Goal: Information Seeking & Learning: Check status

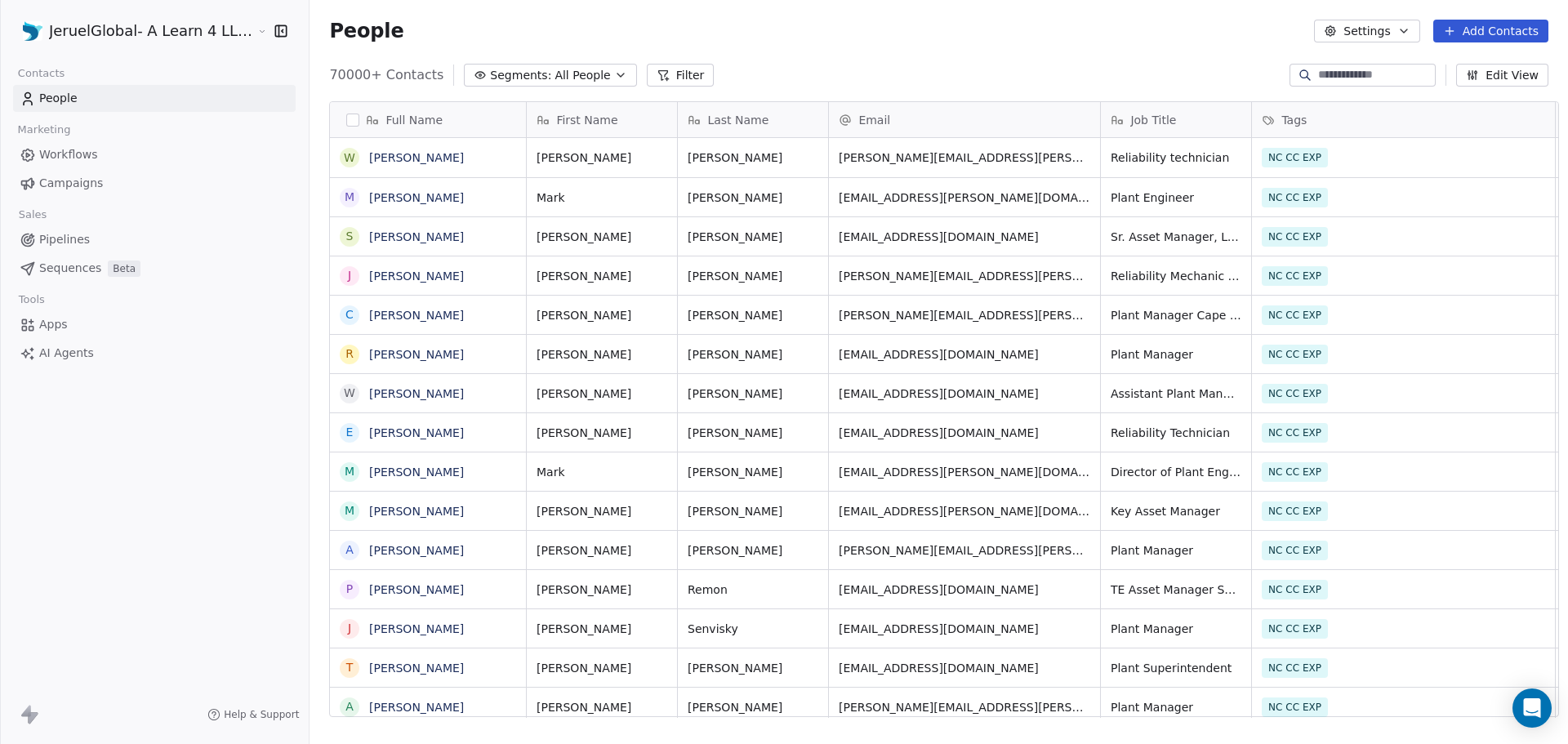
scroll to position [642, 1258]
click at [50, 151] on span "Workflows" at bounding box center [68, 154] width 59 height 17
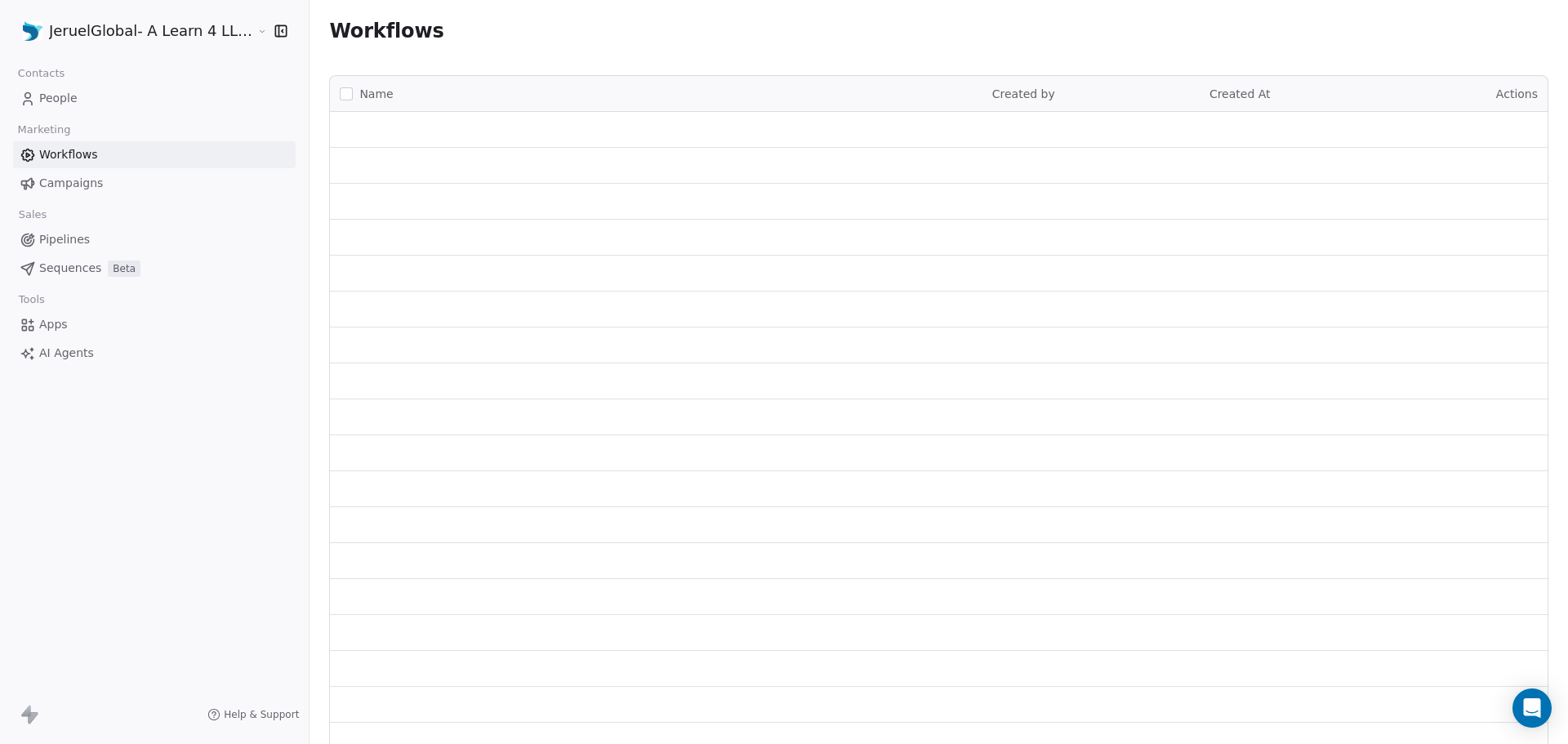
click at [59, 184] on span "Campaigns" at bounding box center [71, 183] width 64 height 17
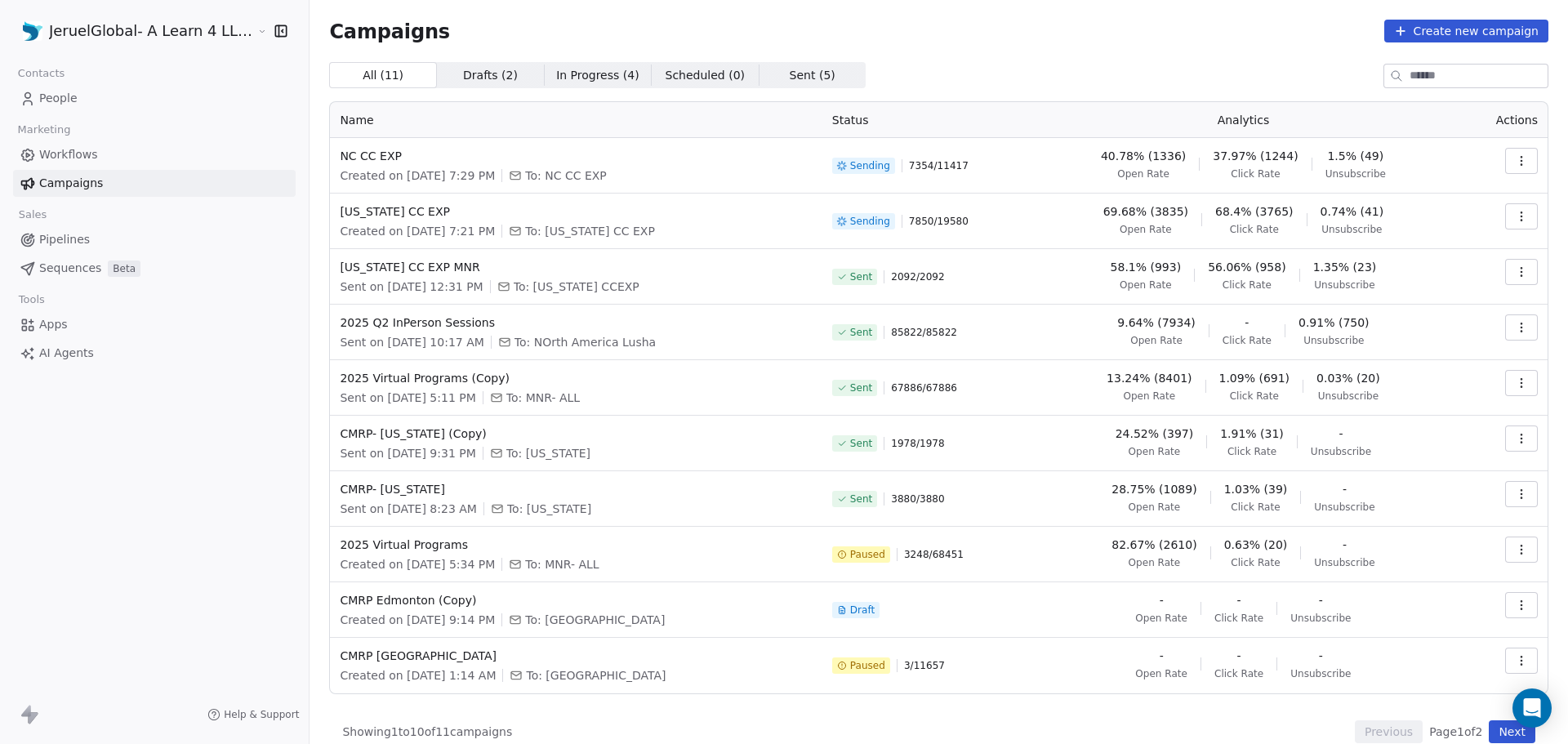
click at [1516, 218] on icon "button" at bounding box center [1522, 216] width 14 height 14
click at [1412, 277] on span "View Analytics" at bounding box center [1427, 279] width 95 height 20
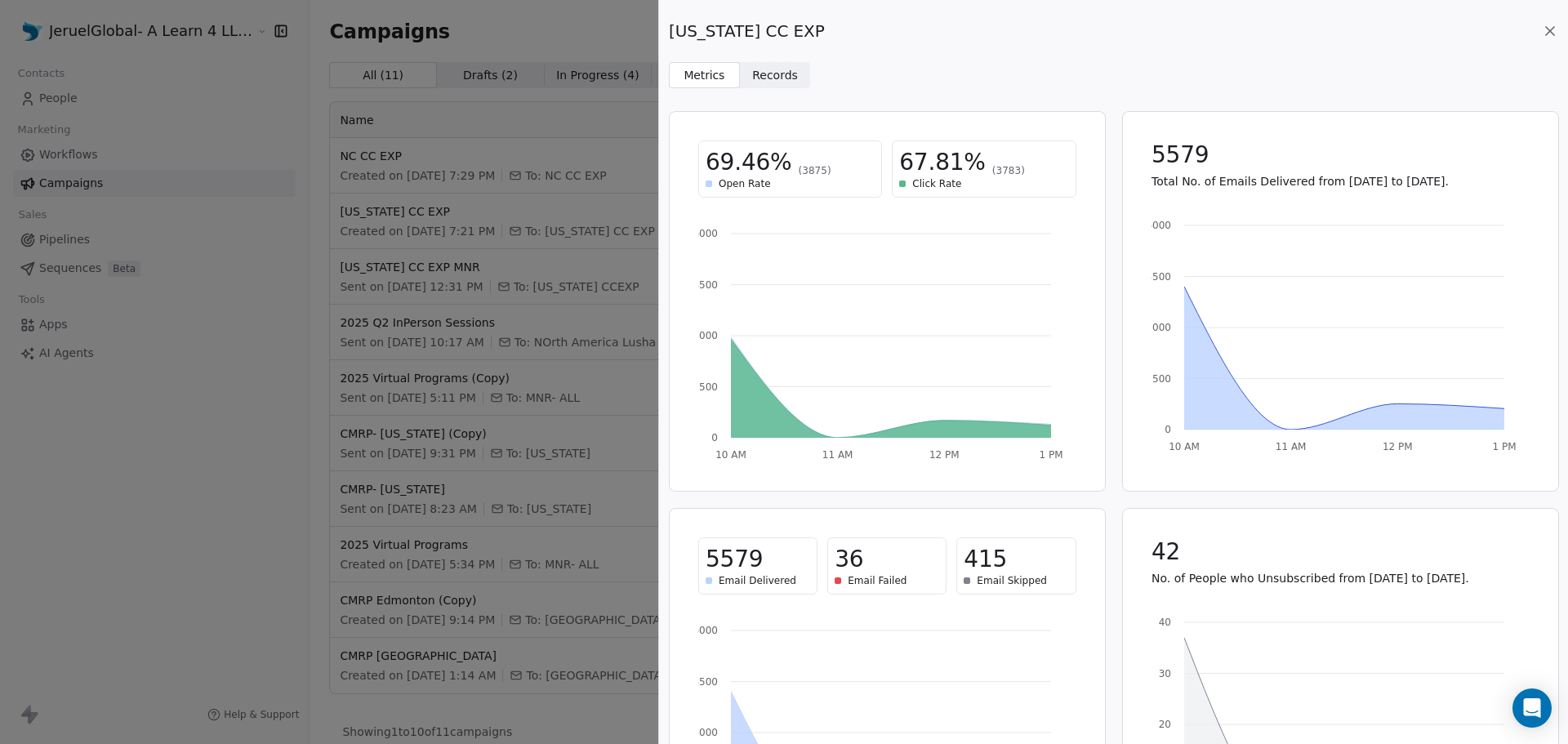
click at [752, 72] on span "Records" at bounding box center [775, 75] width 46 height 17
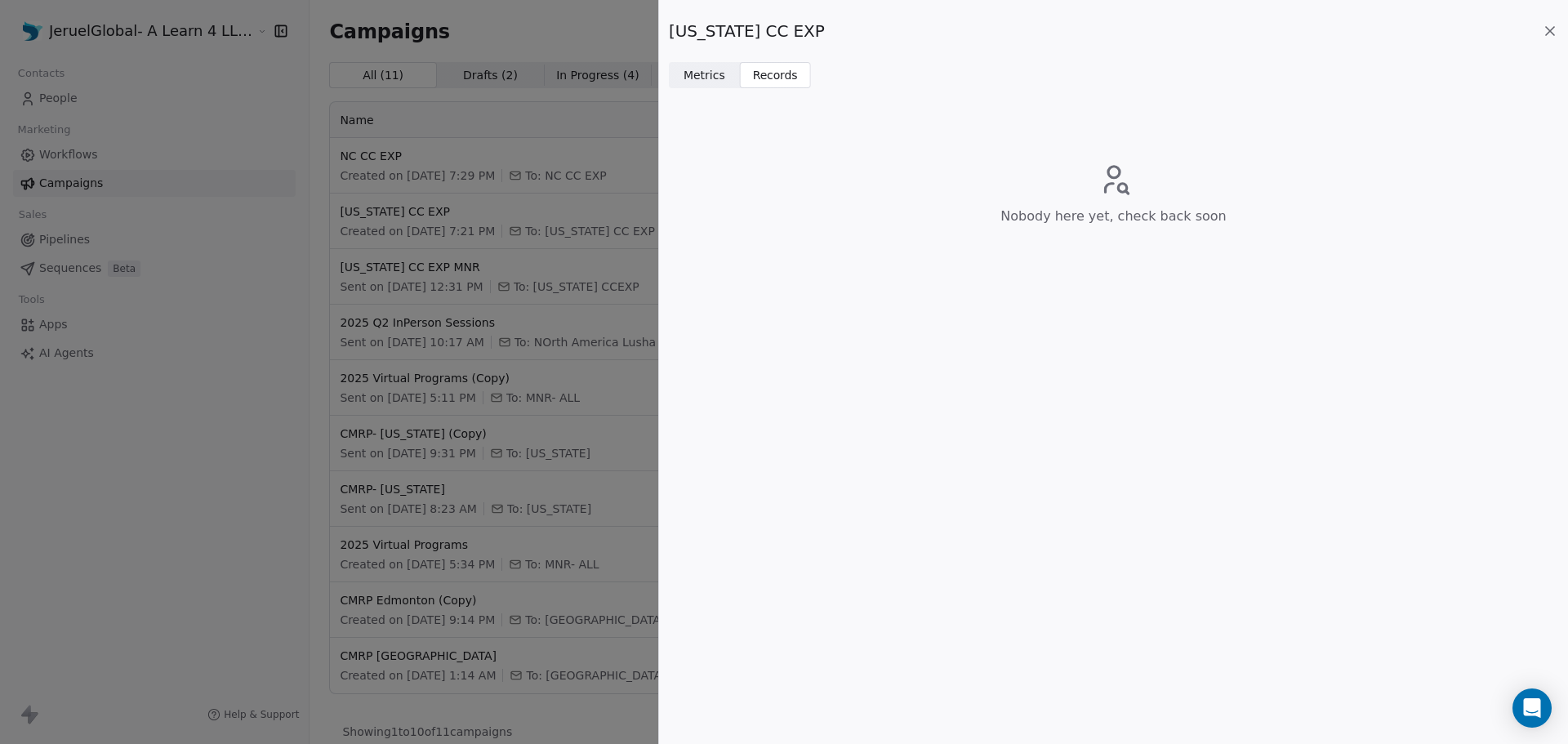
click at [1555, 30] on icon at bounding box center [1550, 31] width 16 height 16
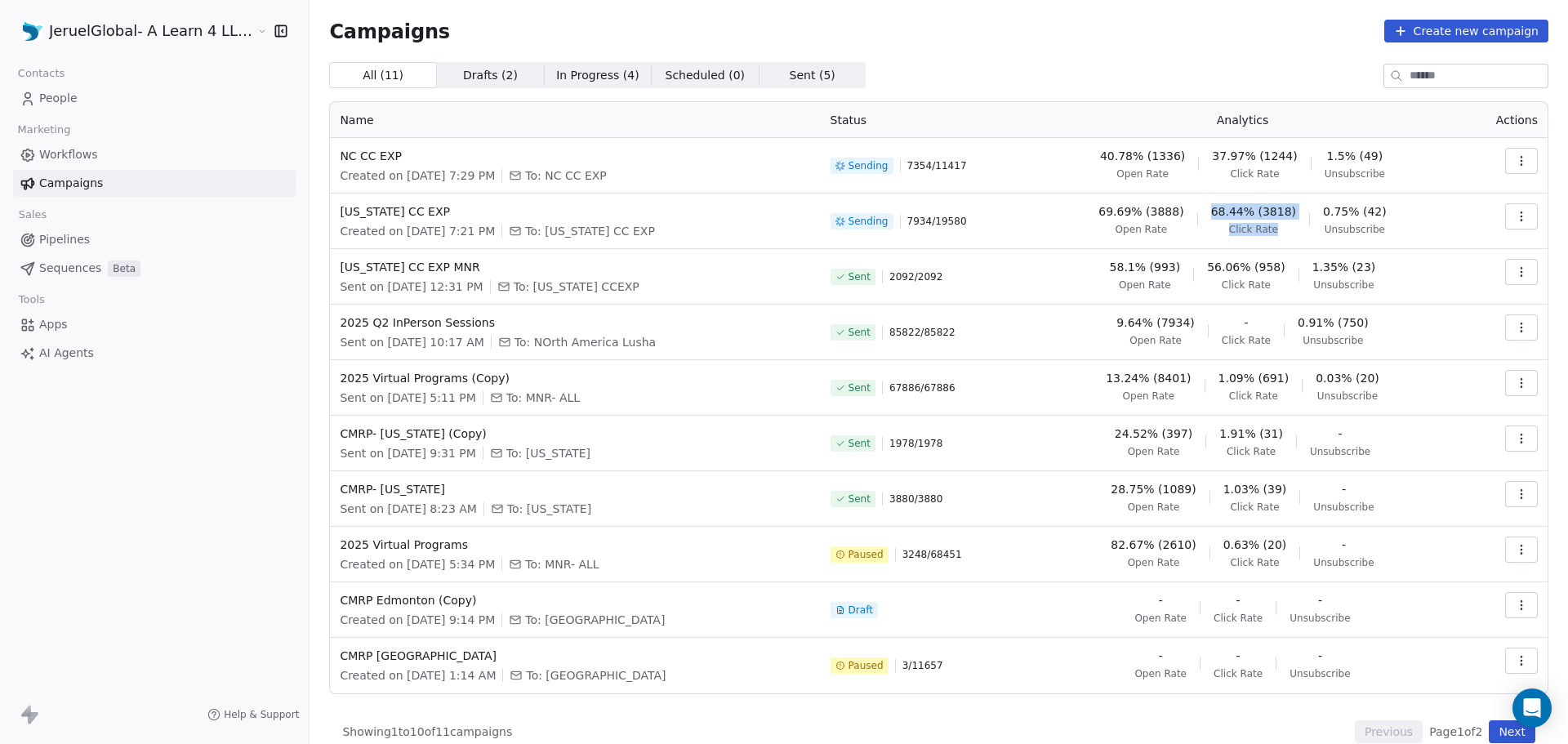
drag, startPoint x: 1305, startPoint y: 213, endPoint x: 1207, endPoint y: 210, distance: 98.0
click at [1207, 210] on div "69.69% (3888) Open Rate 68.44% (3818) Click Rate 0.75% (42) Unsubscribe" at bounding box center [1243, 220] width 417 height 32
click at [1227, 210] on span "68.44% (3818)" at bounding box center [1254, 212] width 85 height 16
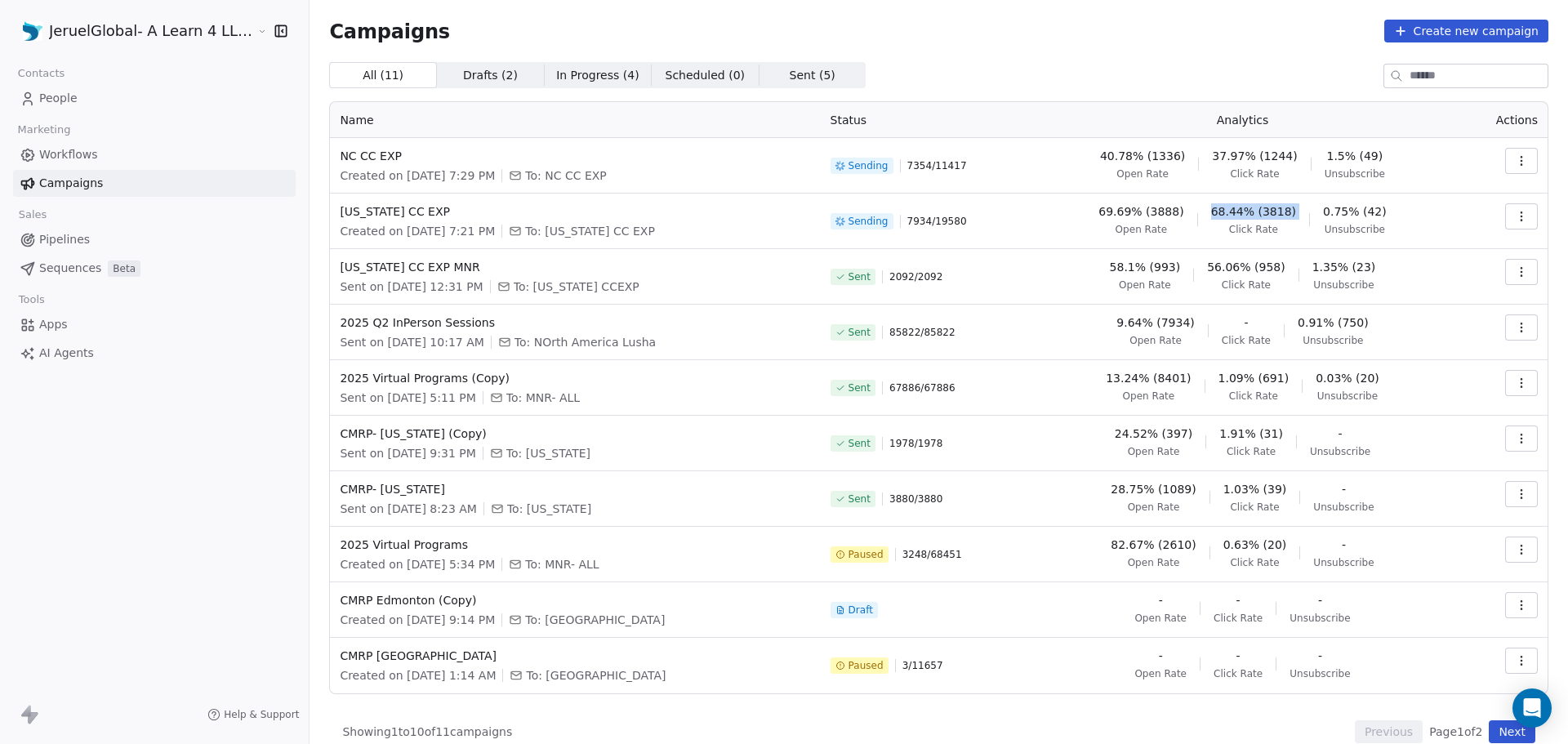
click at [1291, 210] on div "69.69% (3888) Open Rate 68.44% (3818) Click Rate 0.75% (42) Unsubscribe" at bounding box center [1243, 220] width 417 height 32
click at [378, 216] on span "[US_STATE] CC EXP" at bounding box center [575, 212] width 470 height 16
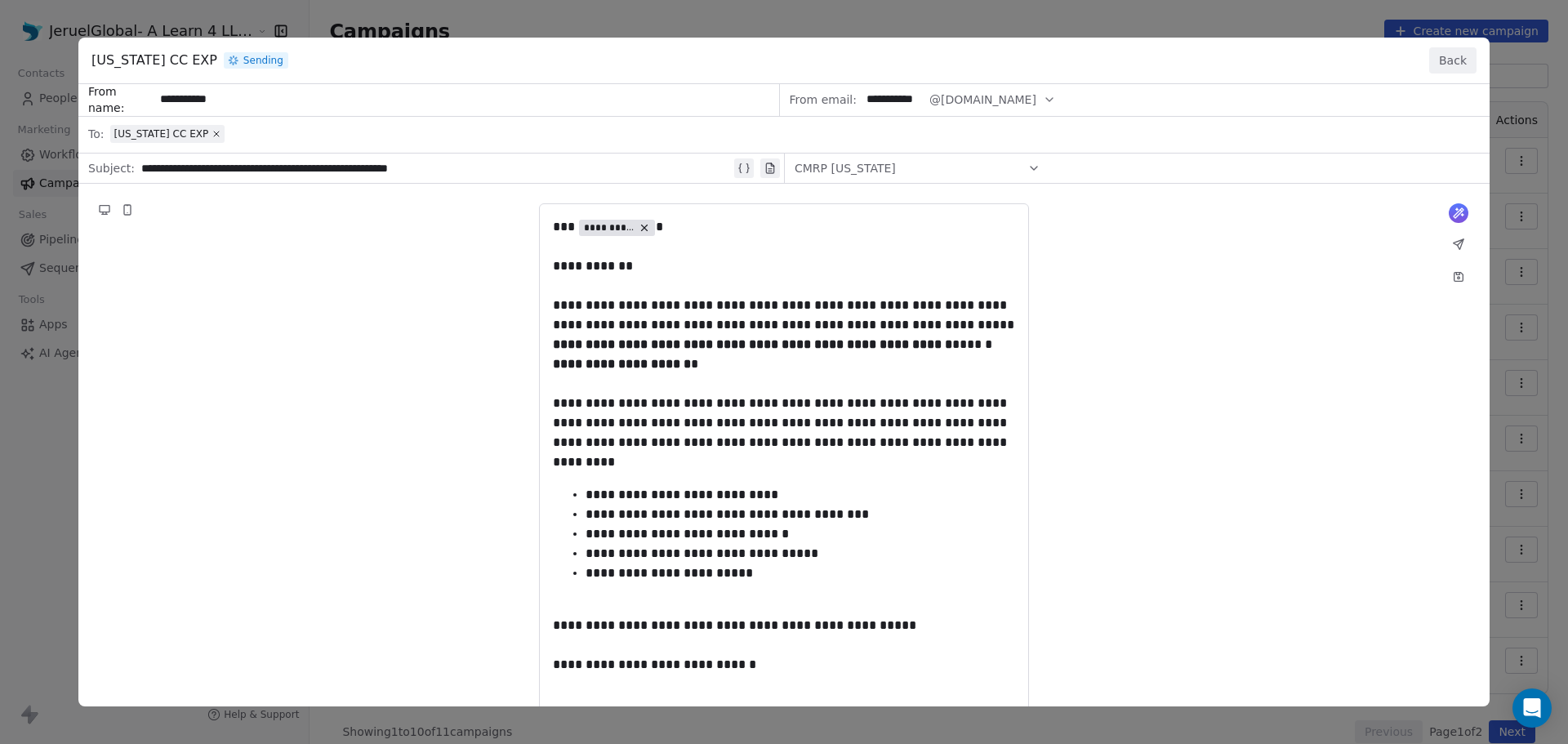
click at [1440, 55] on button "Back" at bounding box center [1453, 60] width 48 height 26
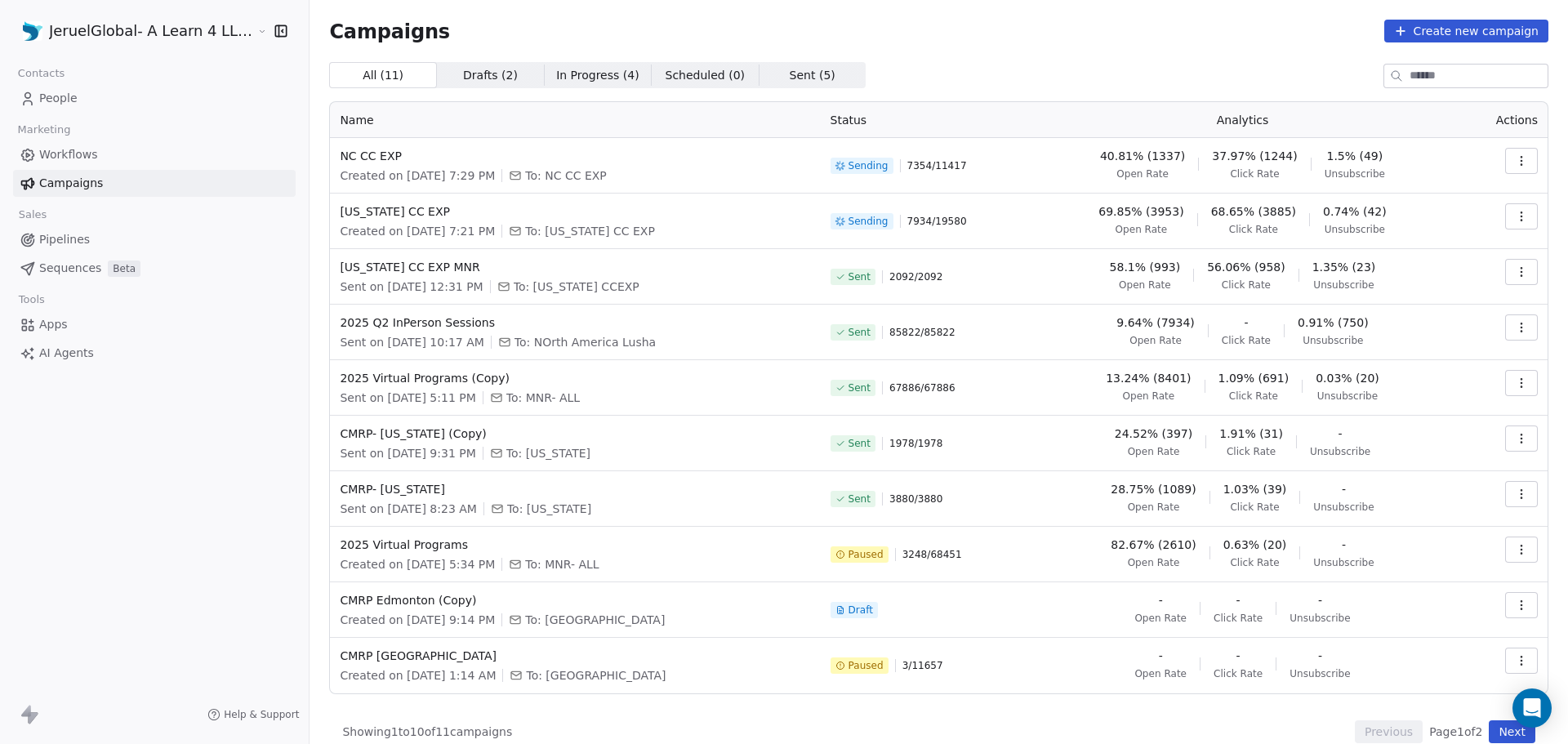
click at [570, 74] on span "In Progress ( 4 )" at bounding box center [598, 75] width 84 height 17
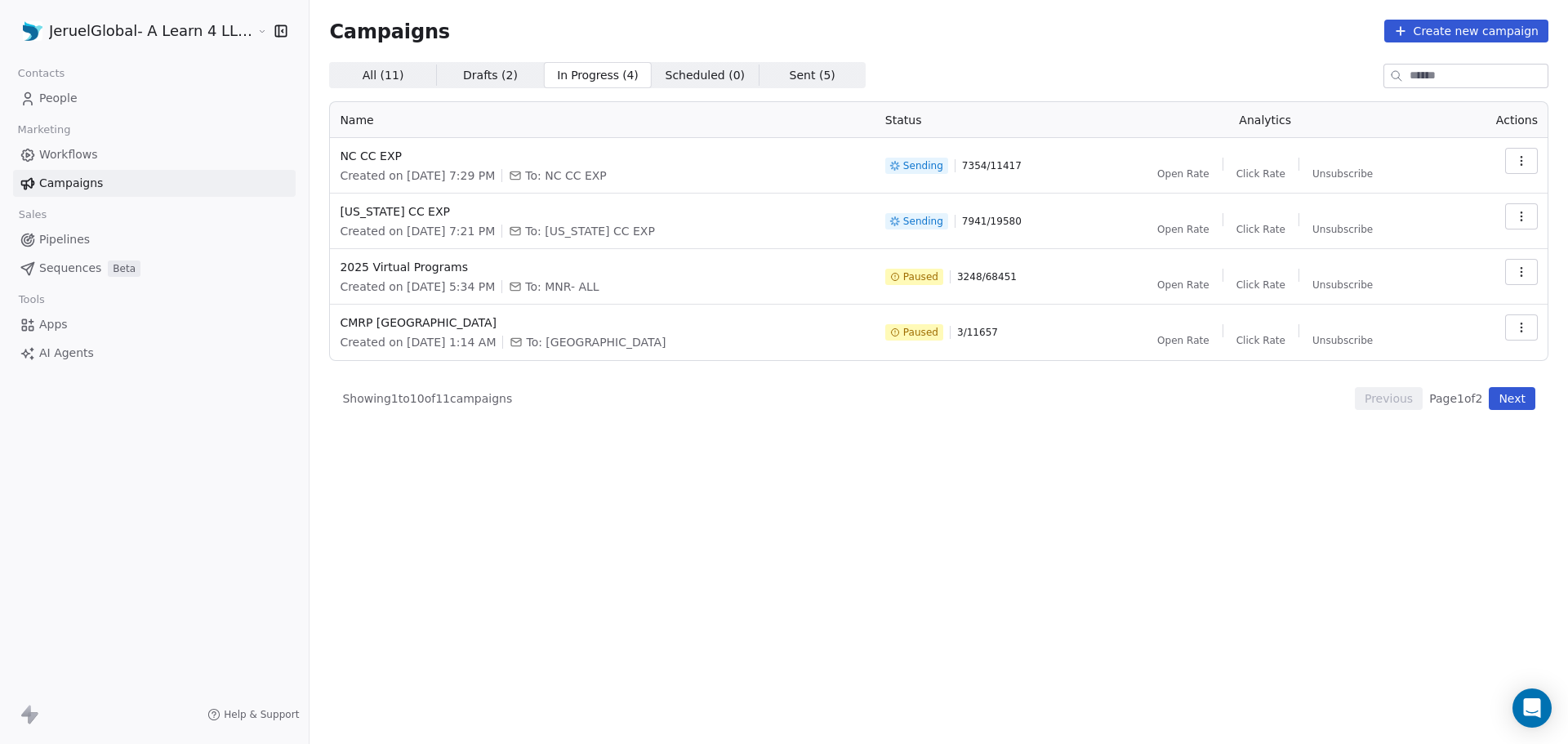
click at [666, 68] on span "Scheduled ( 0 )" at bounding box center [705, 75] width 80 height 17
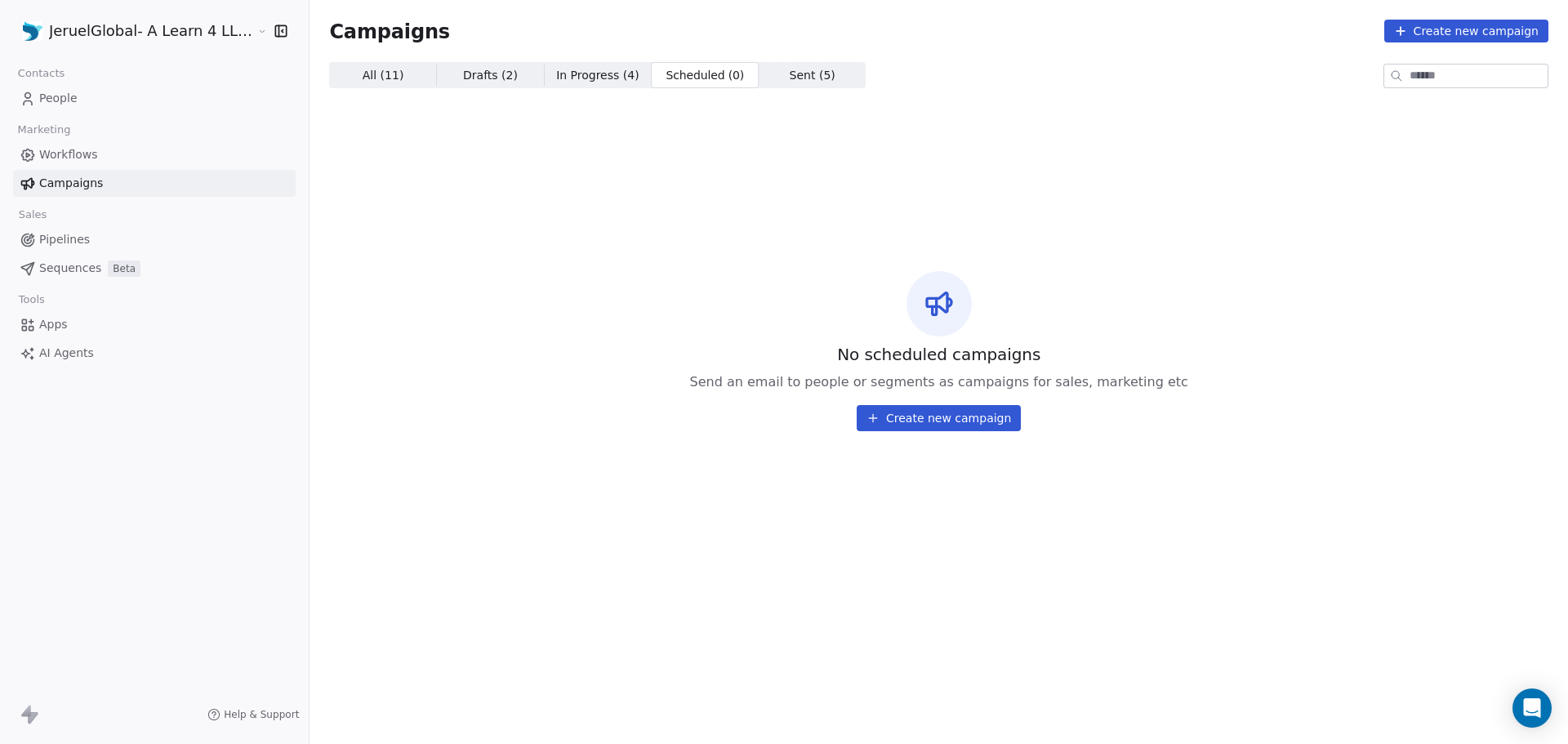
click at [790, 82] on span "Sent ( 5 )" at bounding box center [812, 75] width 46 height 17
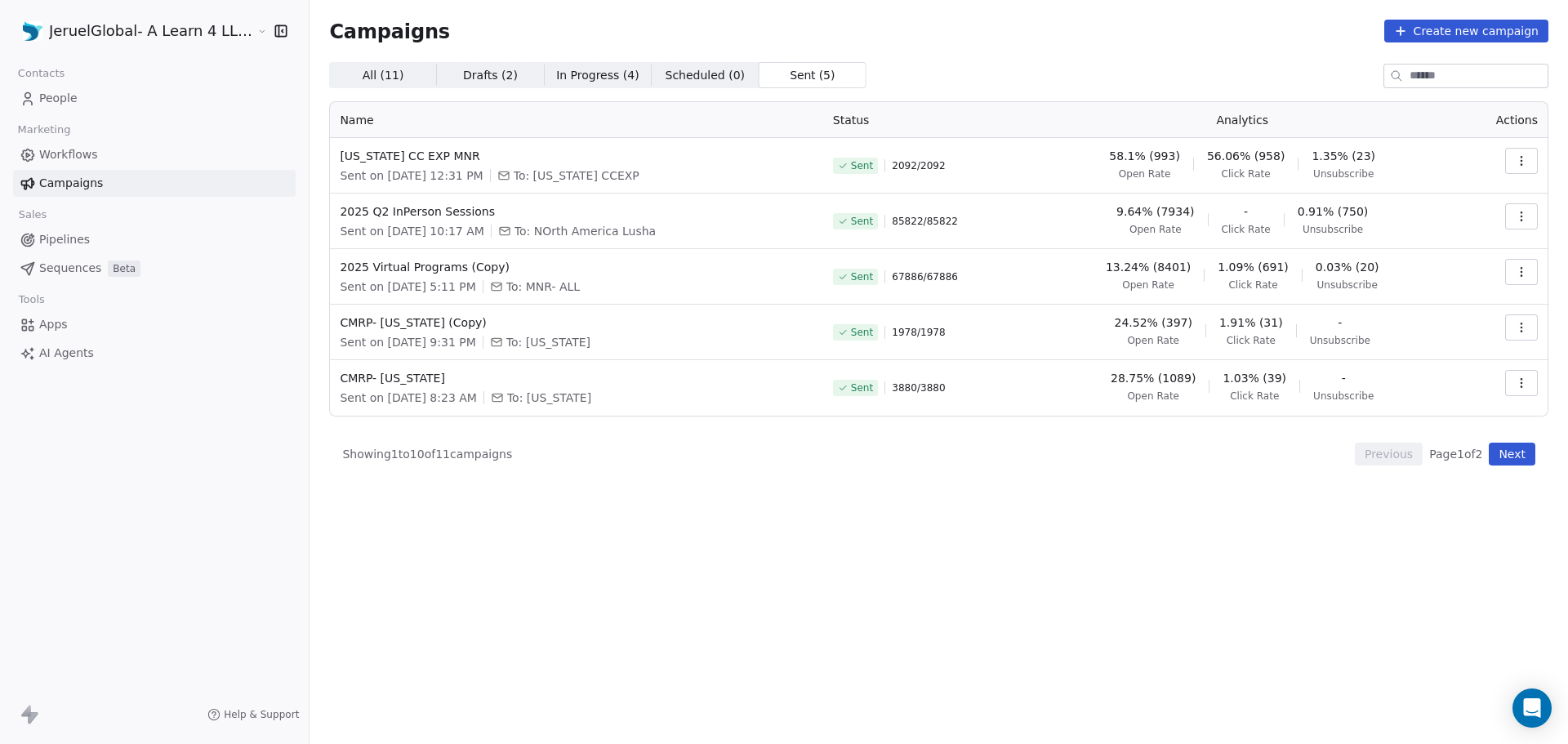
click at [393, 71] on span "All ( 11 ) All ( 11 )" at bounding box center [383, 75] width 107 height 26
